Goal: Task Accomplishment & Management: Manage account settings

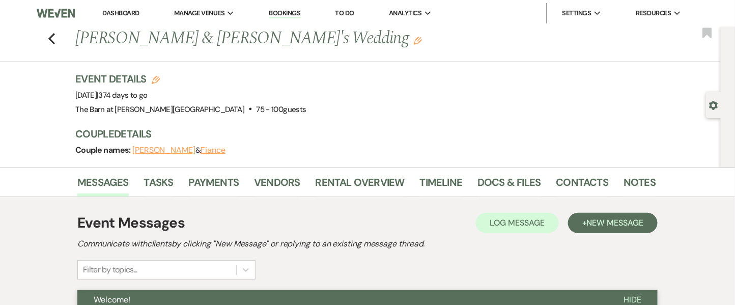
click at [114, 15] on link "Dashboard" at bounding box center [120, 13] width 37 height 9
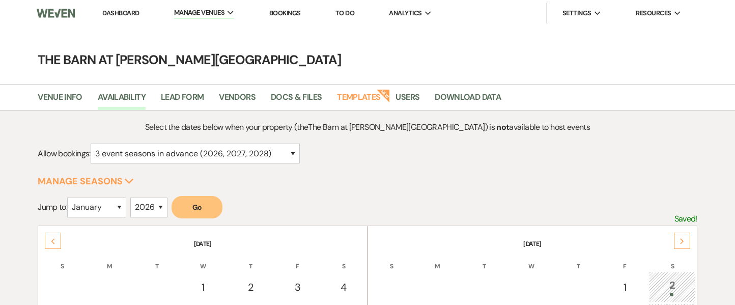
select select "3"
select select "2026"
